Goal: Task Accomplishment & Management: Manage account settings

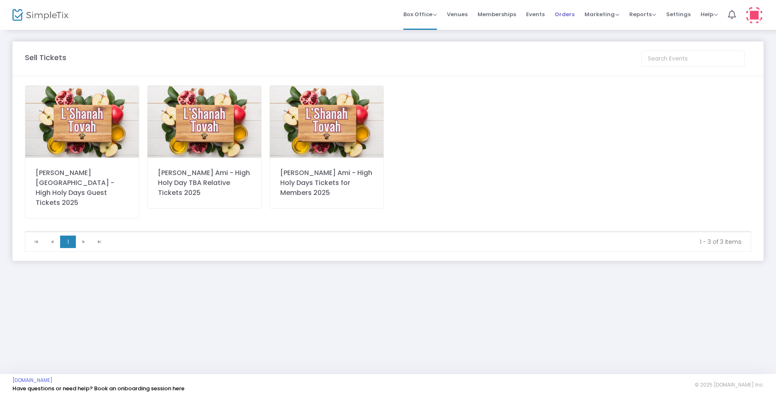
click at [565, 17] on span "Orders" at bounding box center [565, 14] width 20 height 21
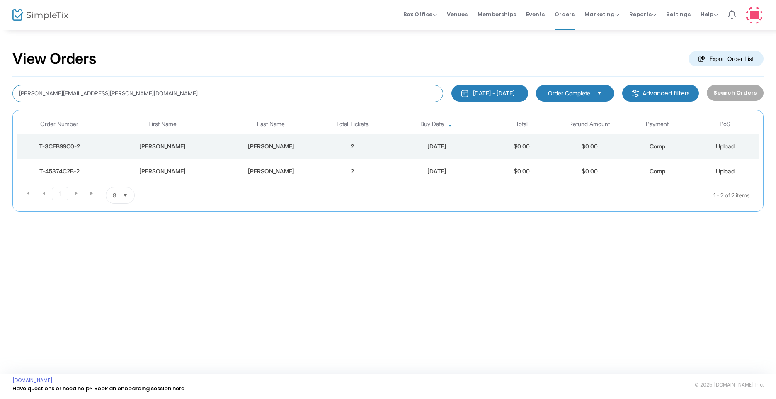
click at [171, 89] on input "[PERSON_NAME][EMAIL_ADDRESS][PERSON_NAME][DOMAIN_NAME]" at bounding box center [227, 93] width 431 height 17
type input "land"
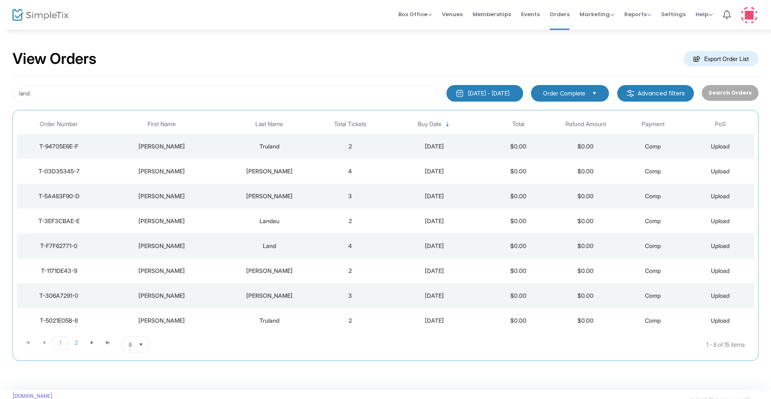
click at [381, 245] on td "4" at bounding box center [350, 245] width 67 height 25
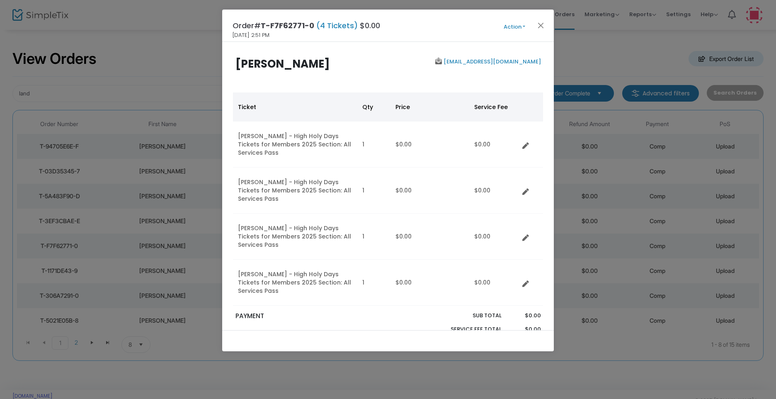
click at [518, 29] on button "Action" at bounding box center [514, 26] width 50 height 9
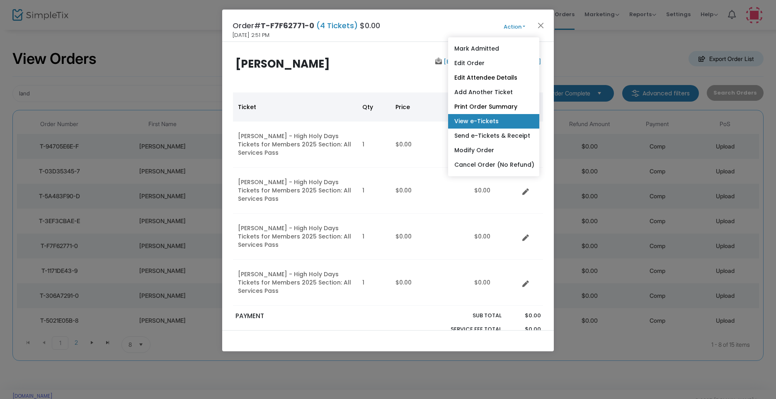
click at [487, 123] on link "View e-Tickets" at bounding box center [493, 121] width 91 height 15
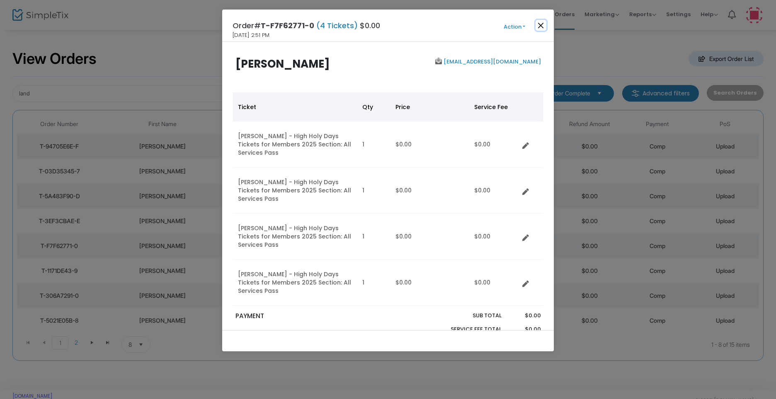
click at [544, 29] on button "Close" at bounding box center [540, 25] width 11 height 11
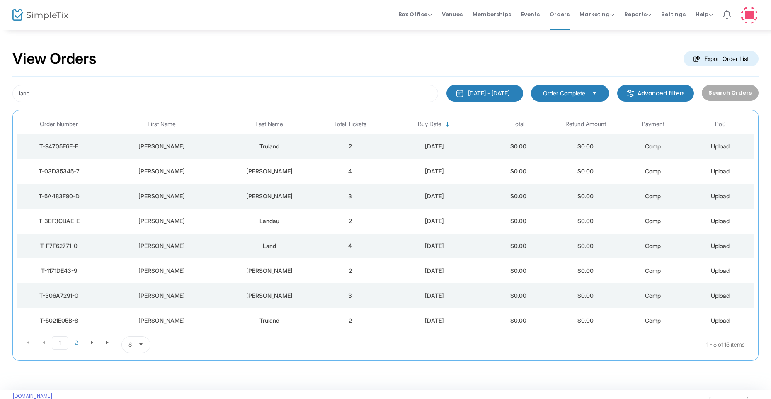
click at [358, 243] on td "4" at bounding box center [350, 245] width 67 height 25
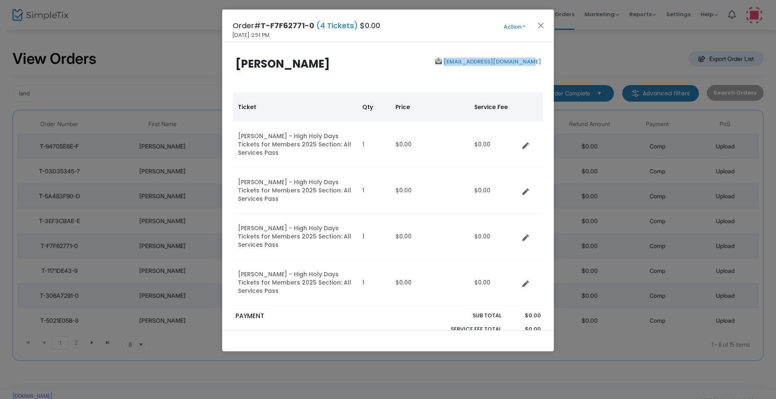
drag, startPoint x: 541, startPoint y: 61, endPoint x: 458, endPoint y: 61, distance: 82.9
click at [458, 61] on div "[PERSON_NAME] Land [EMAIL_ADDRESS][DOMAIN_NAME]" at bounding box center [387, 74] width 319 height 32
copy link "[EMAIL_ADDRESS][DOMAIN_NAME]"
click at [518, 27] on button "Action" at bounding box center [514, 26] width 50 height 9
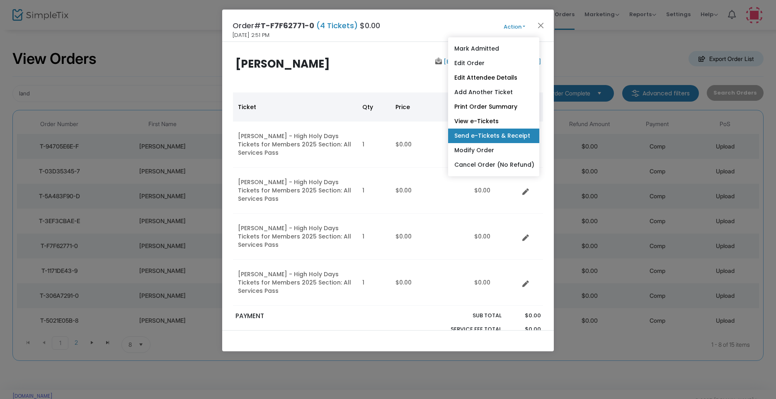
click at [488, 138] on link "Send e-Tickets & Receipt" at bounding box center [493, 135] width 91 height 15
type input "[EMAIL_ADDRESS][DOMAIN_NAME]"
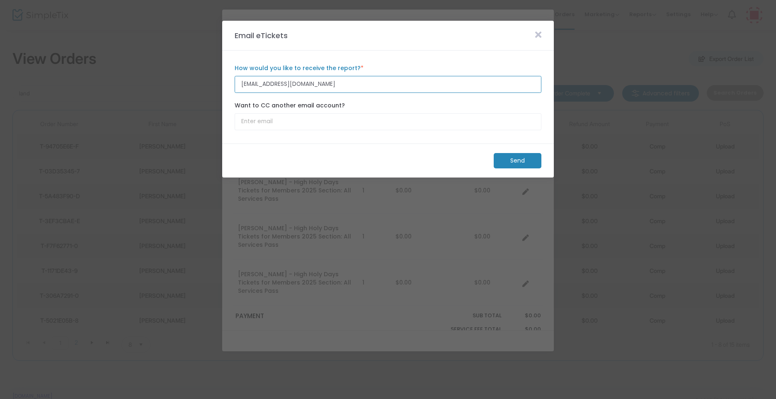
drag, startPoint x: 329, startPoint y: 84, endPoint x: 235, endPoint y: 84, distance: 93.7
click at [235, 84] on input "[EMAIL_ADDRESS][DOMAIN_NAME]" at bounding box center [388, 84] width 307 height 17
